Goal: Task Accomplishment & Management: Use online tool/utility

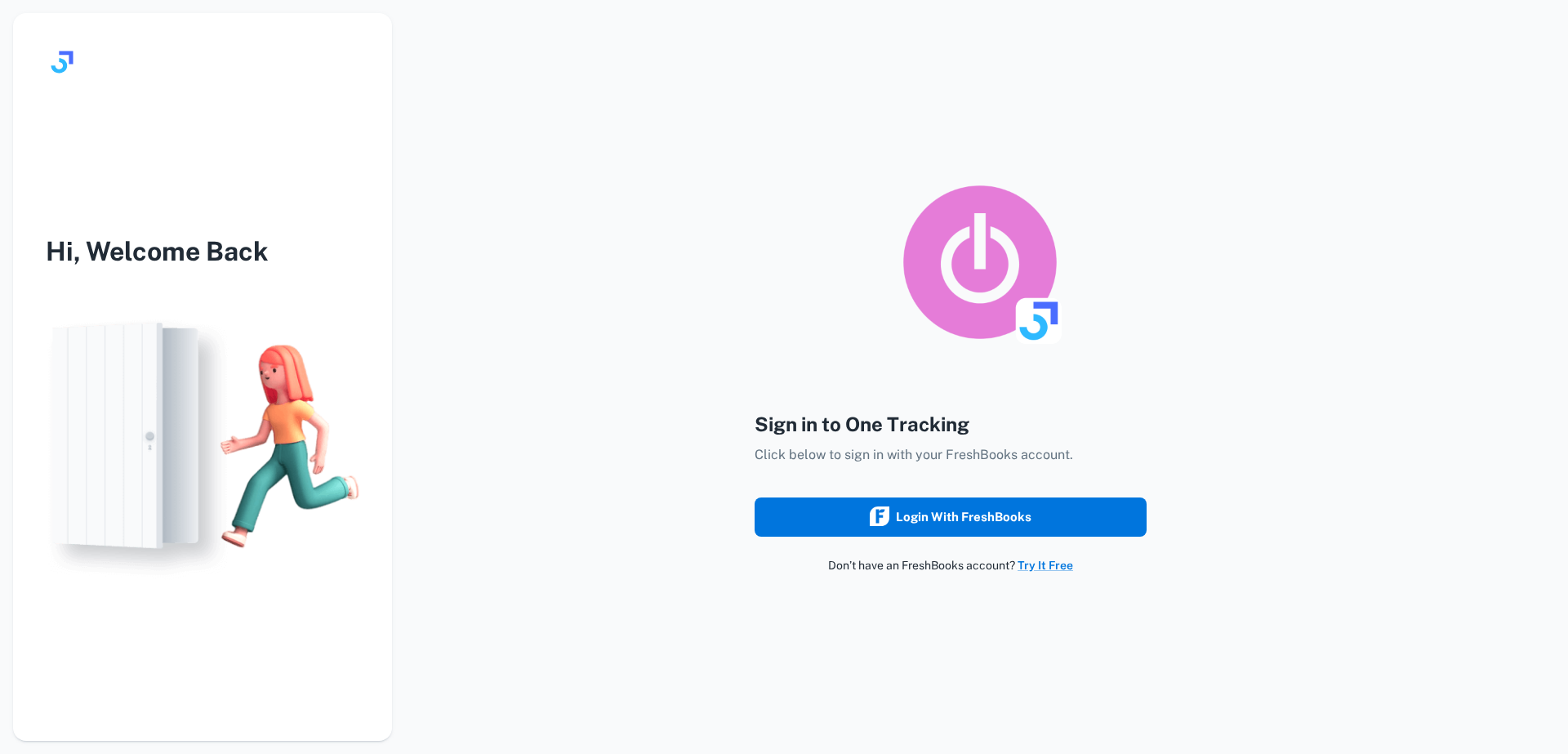
click at [928, 511] on div "Login with FreshBooks" at bounding box center [951, 517] width 162 height 21
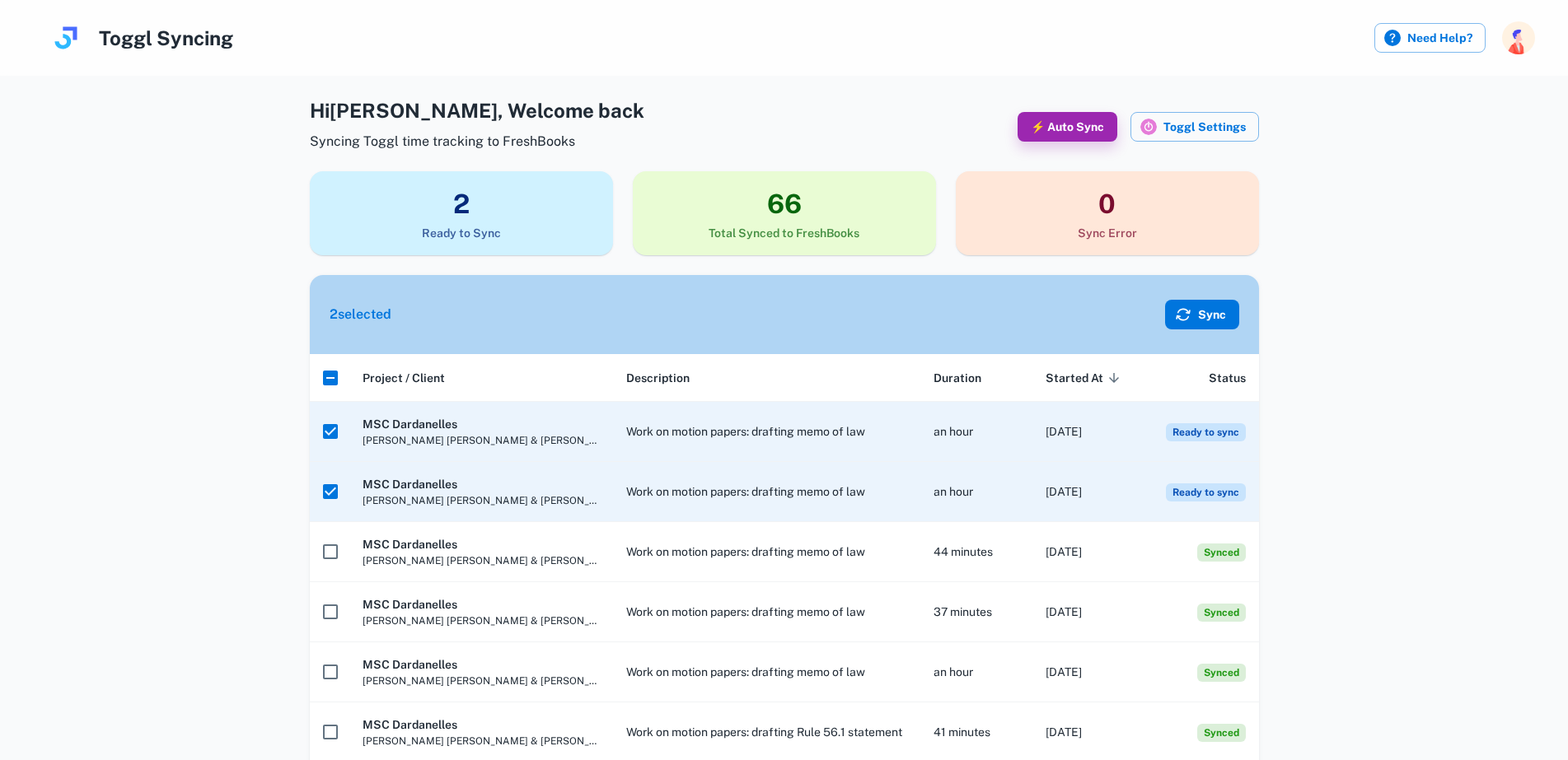
click at [1209, 313] on button "Sync" at bounding box center [1202, 314] width 74 height 29
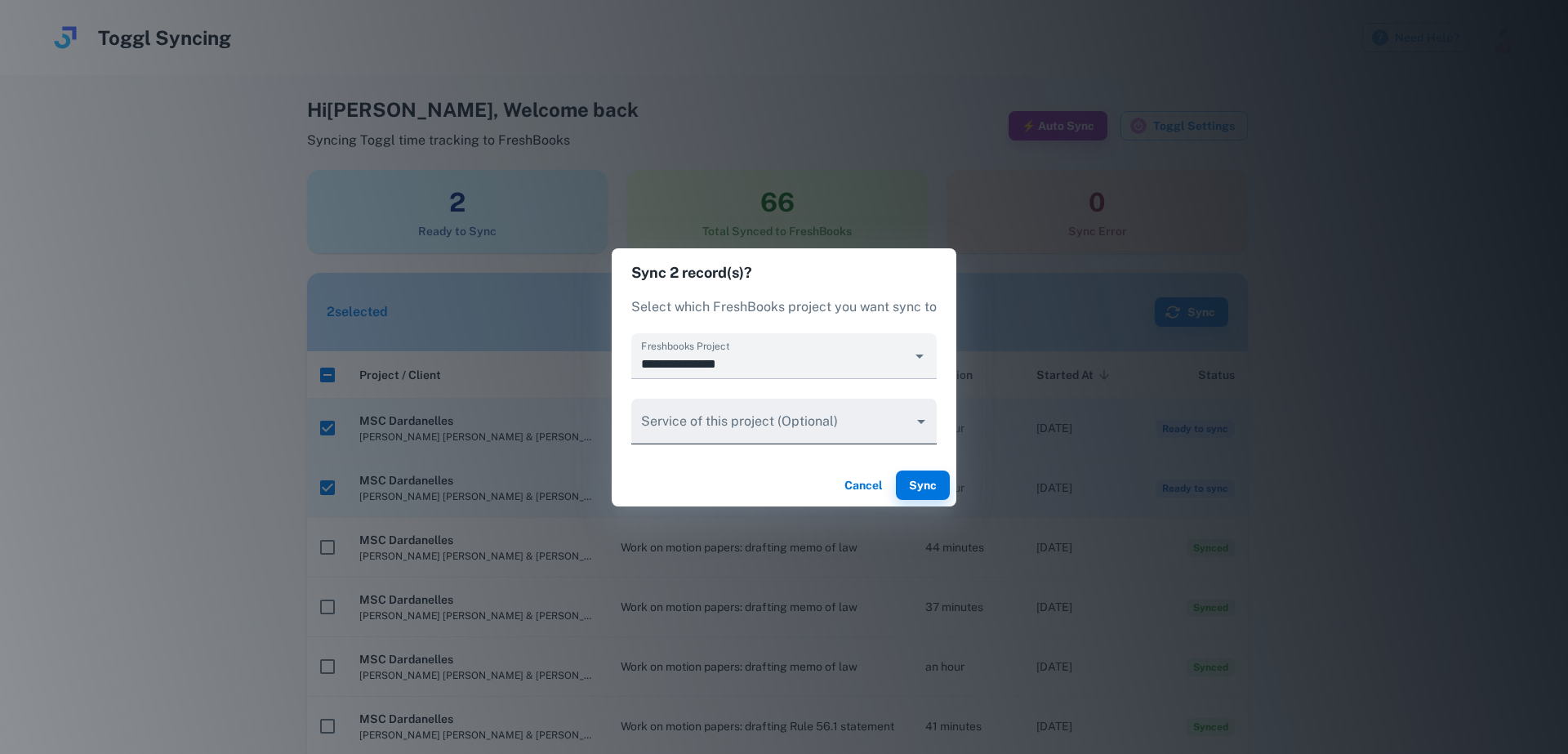
click at [918, 421] on body "Toggl Syncing Need Help? Hi John , Welcome back Syncing Toggl time tracking to …" at bounding box center [784, 377] width 1568 height 754
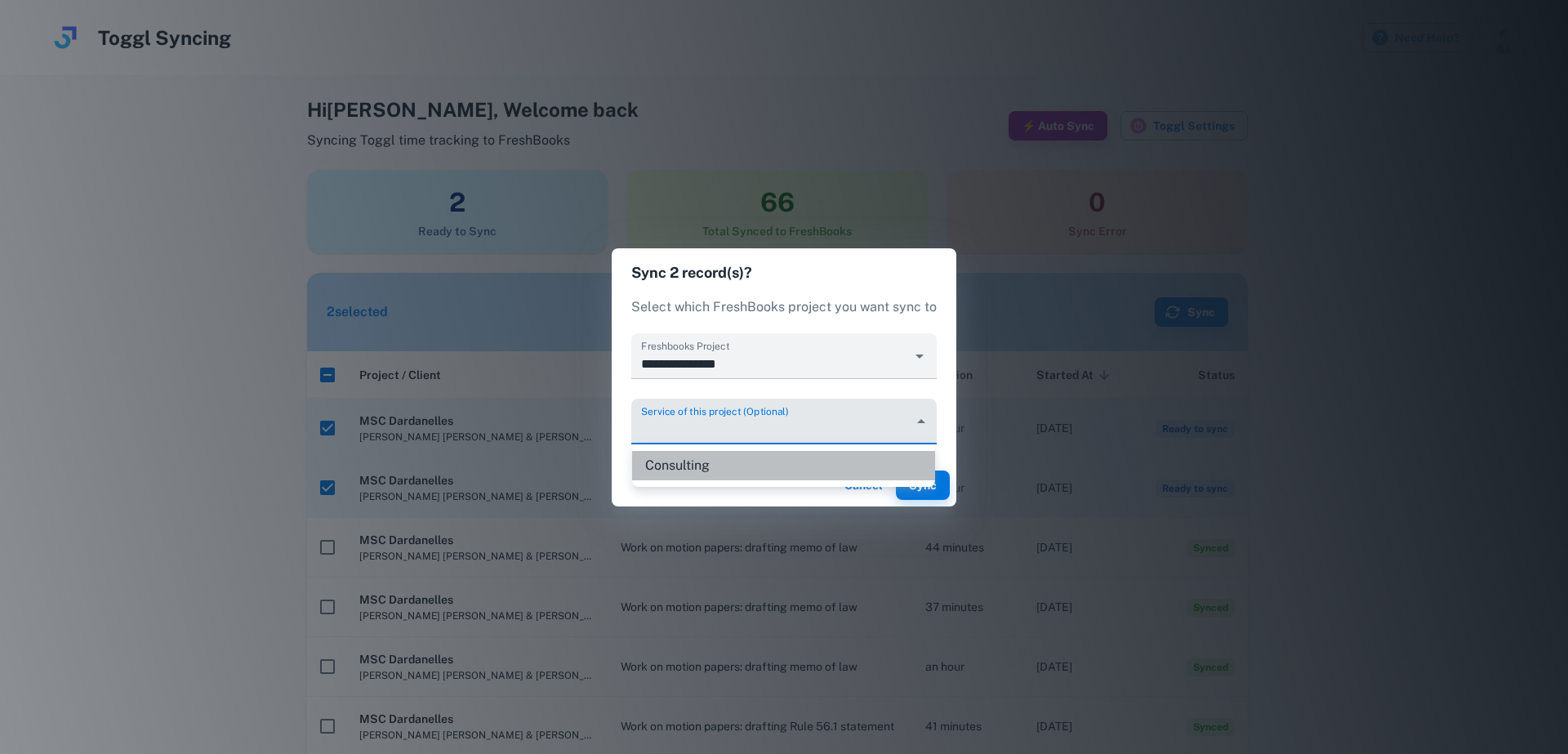
click at [714, 468] on li "Consulting" at bounding box center [783, 465] width 303 height 29
type input "********"
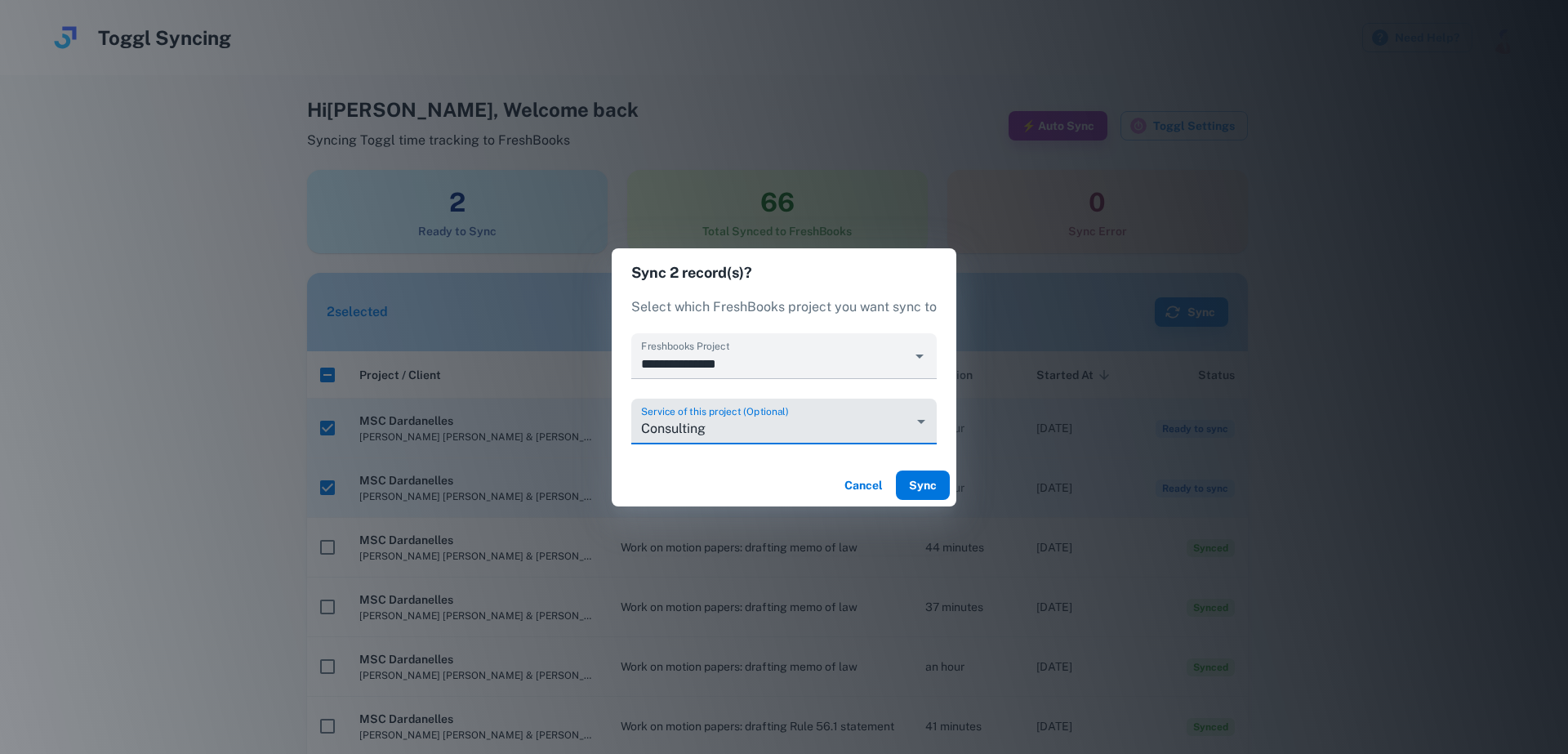
click at [927, 489] on button "Sync" at bounding box center [923, 485] width 54 height 29
